Goal: Transaction & Acquisition: Purchase product/service

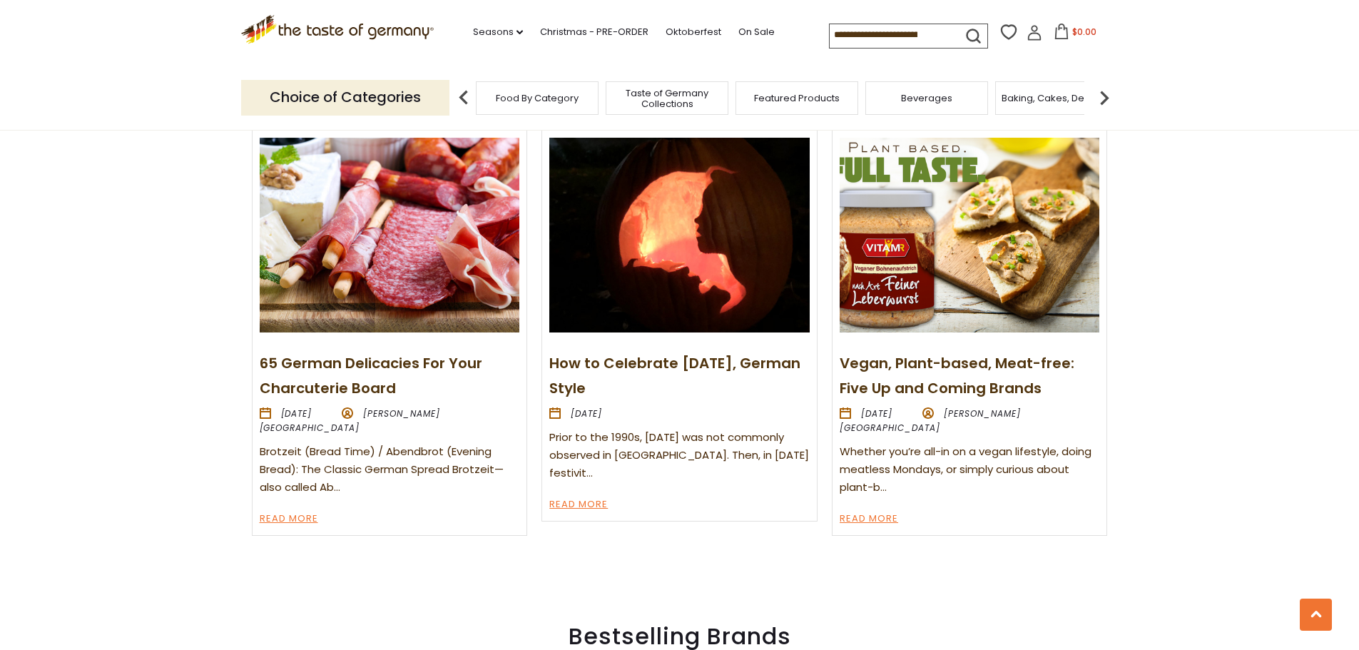
scroll to position [1712, 0]
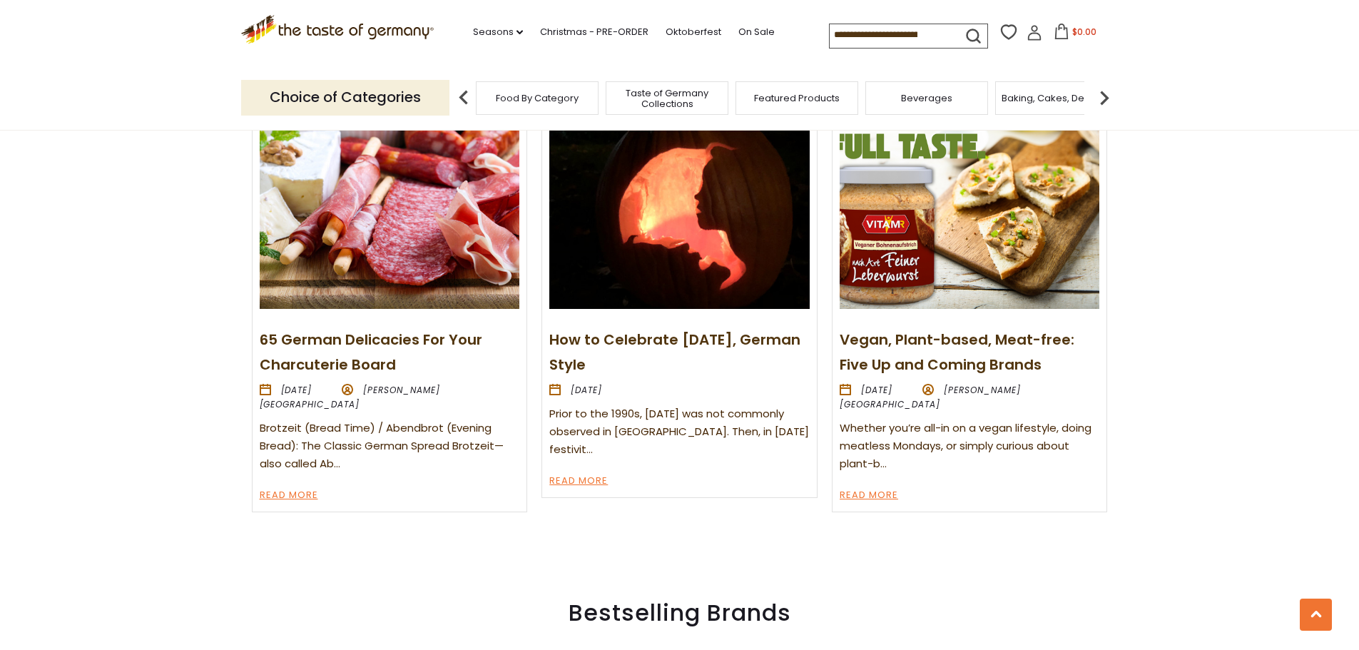
click at [919, 38] on input at bounding box center [890, 34] width 121 height 20
type input "*********"
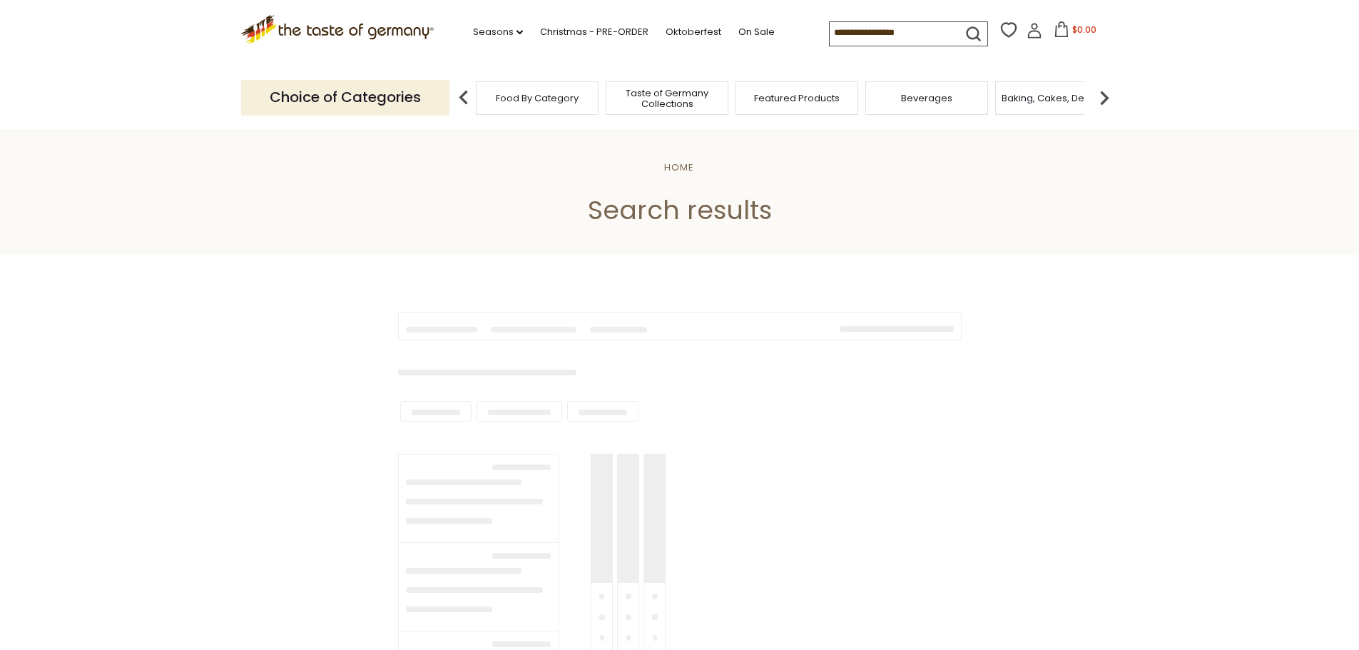
type input "*********"
